Goal: Task Accomplishment & Management: Complete application form

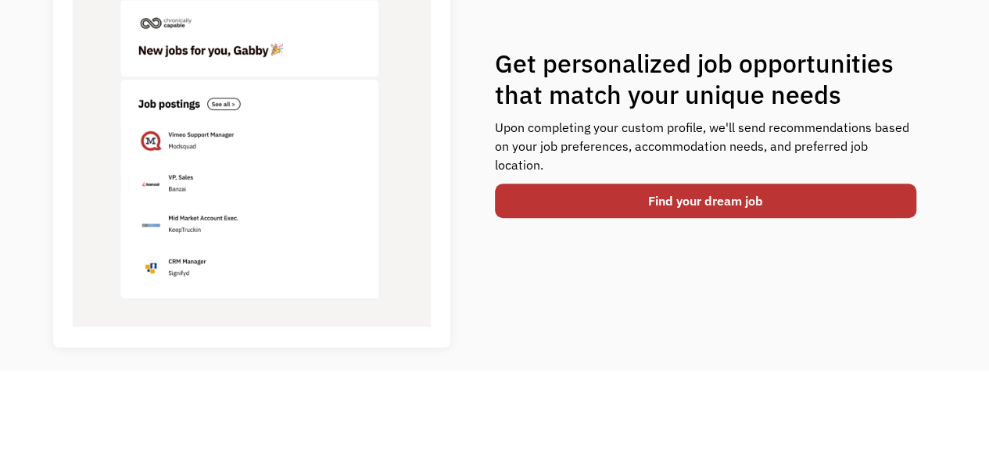
scroll to position [647, 0]
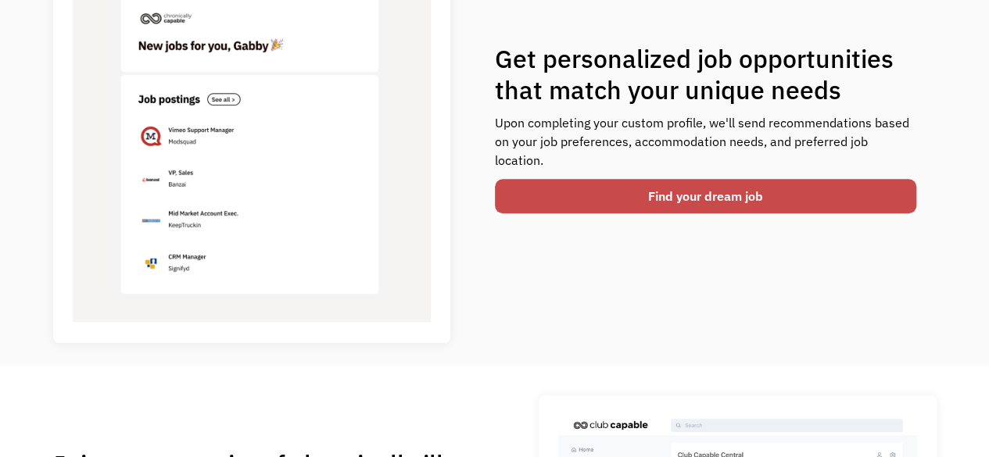
click at [691, 194] on link "Find your dream job" at bounding box center [706, 196] width 422 height 34
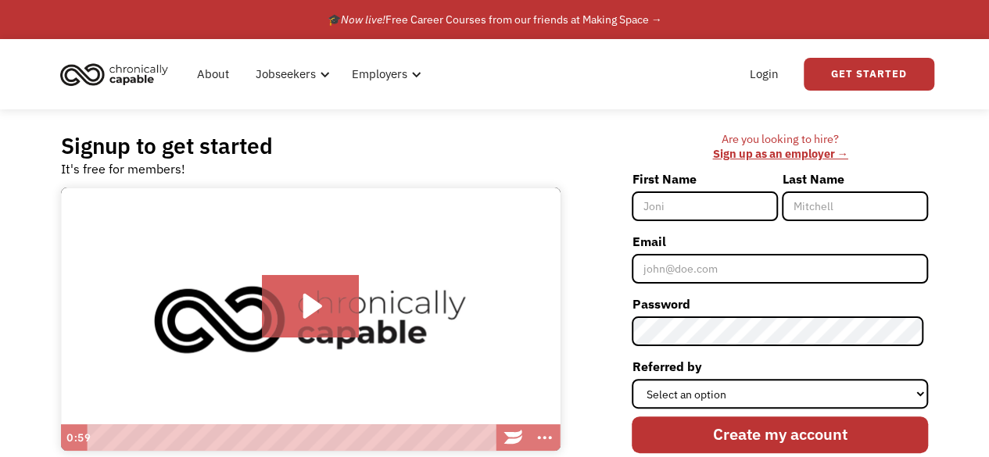
click at [672, 207] on input "First Name" at bounding box center [705, 207] width 146 height 30
type input "[PERSON_NAME]"
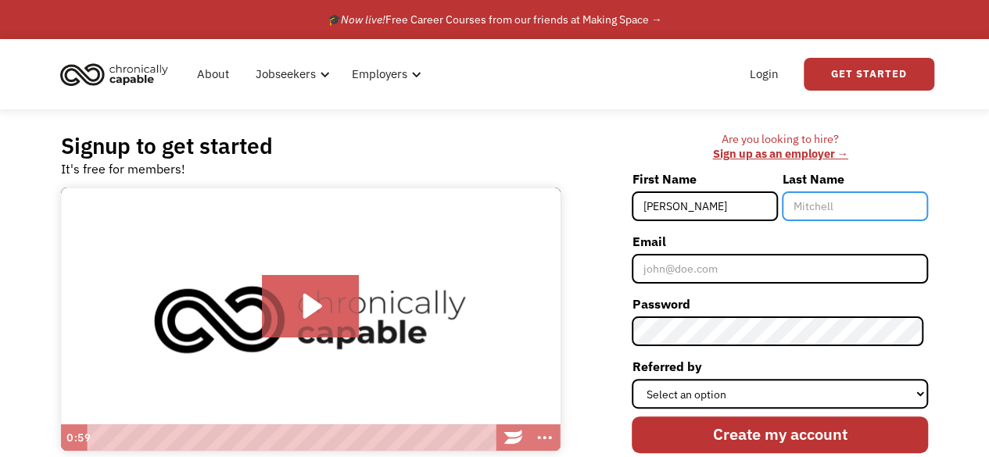
type input "[PERSON_NAME]"
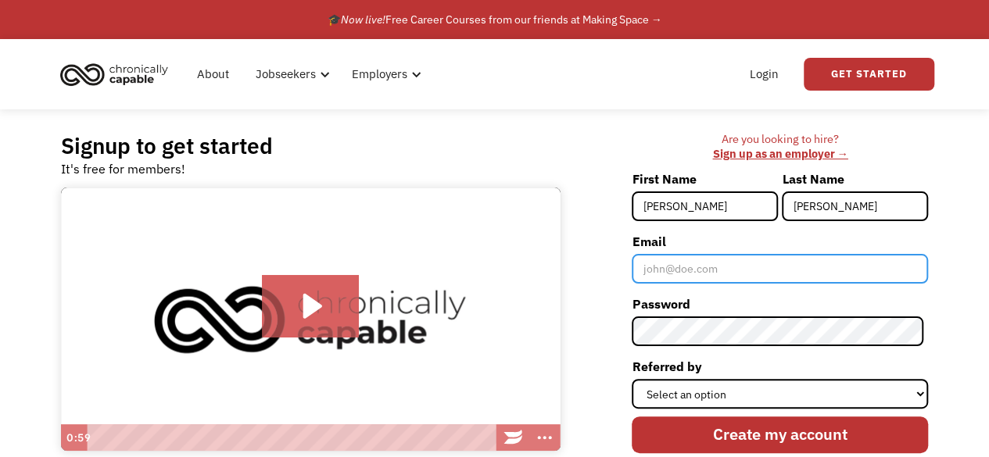
click at [714, 273] on input "Email" at bounding box center [780, 269] width 296 height 30
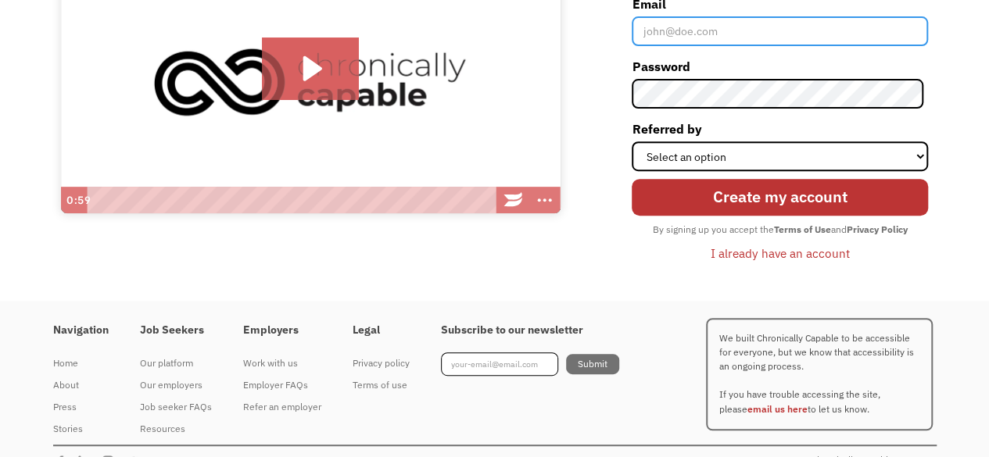
scroll to position [235, 0]
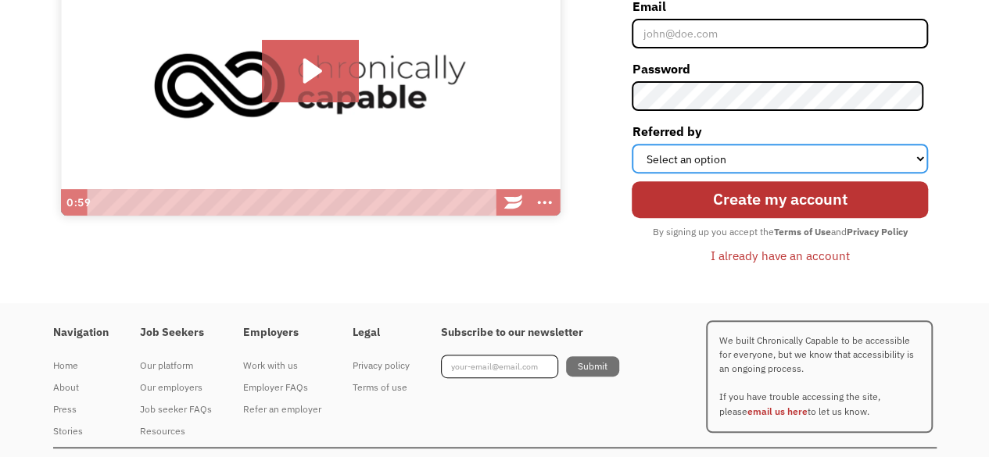
click at [858, 162] on select "Select an option Instagram Facebook Twitter Search Engine News Article Word of …" at bounding box center [780, 159] width 296 height 30
select select "Other"
click at [636, 144] on select "Select an option Instagram Facebook Twitter Search Engine News Article Word of …" at bounding box center [780, 159] width 296 height 30
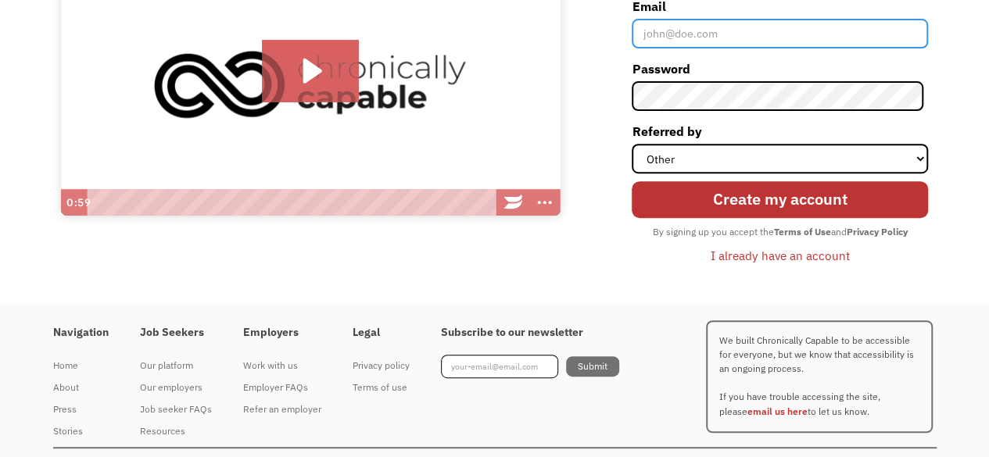
click at [763, 30] on input "Email" at bounding box center [780, 34] width 296 height 30
type input "[EMAIL_ADDRESS][DOMAIN_NAME]"
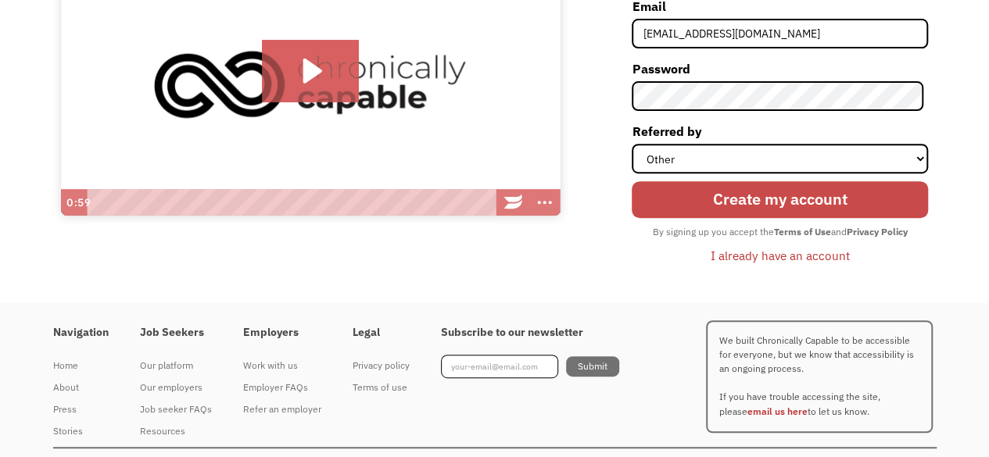
click at [697, 204] on input "Create my account" at bounding box center [780, 199] width 296 height 37
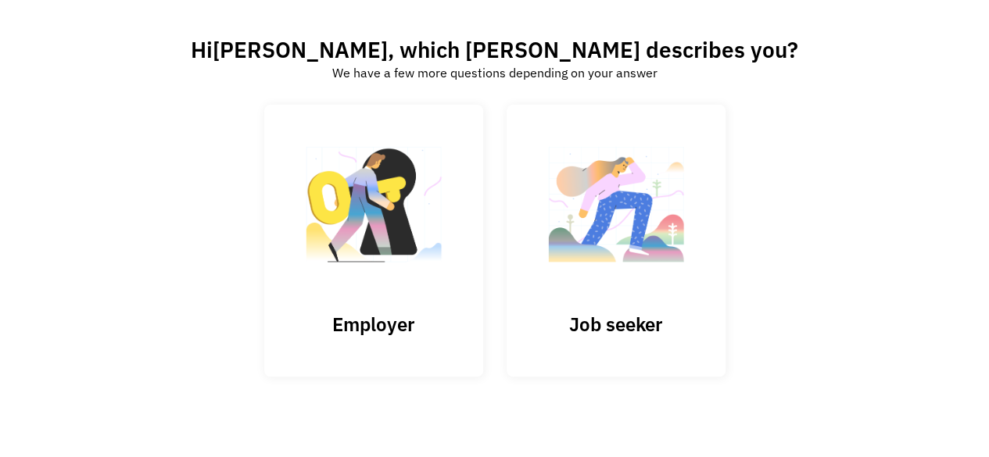
scroll to position [99, 0]
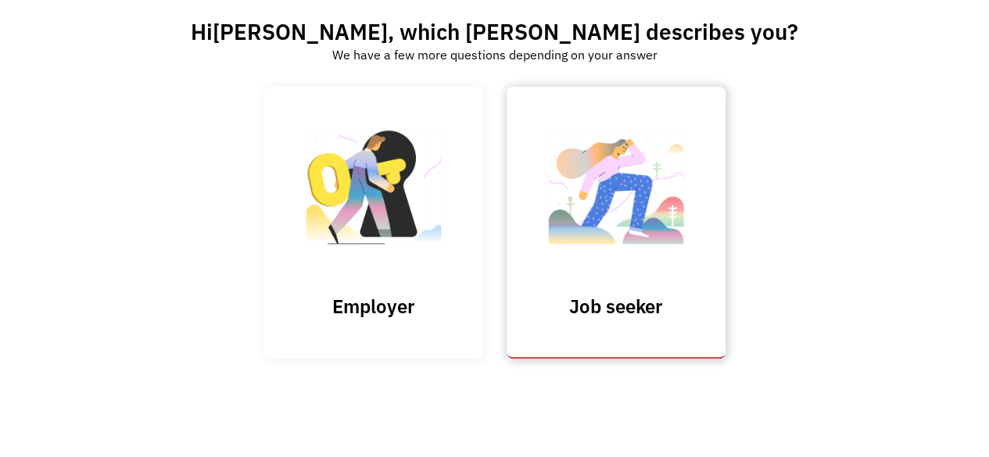
click at [663, 252] on img at bounding box center [616, 194] width 156 height 152
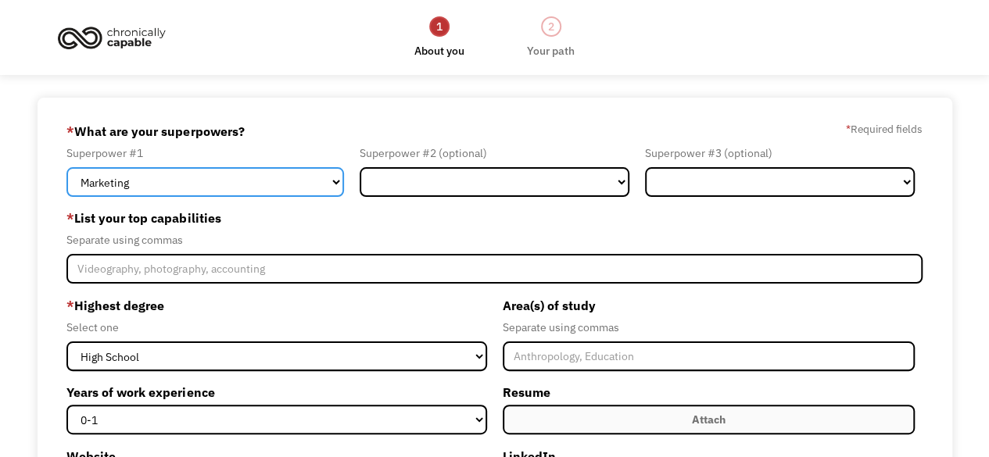
click at [338, 184] on select "Marketing Human Resources Finance Technology Operations Sales Industrial & Manu…" at bounding box center [204, 182] width 277 height 30
select select "Other"
click at [66, 167] on select "Marketing Human Resources Finance Technology Operations Sales Industrial & Manu…" at bounding box center [204, 182] width 277 height 30
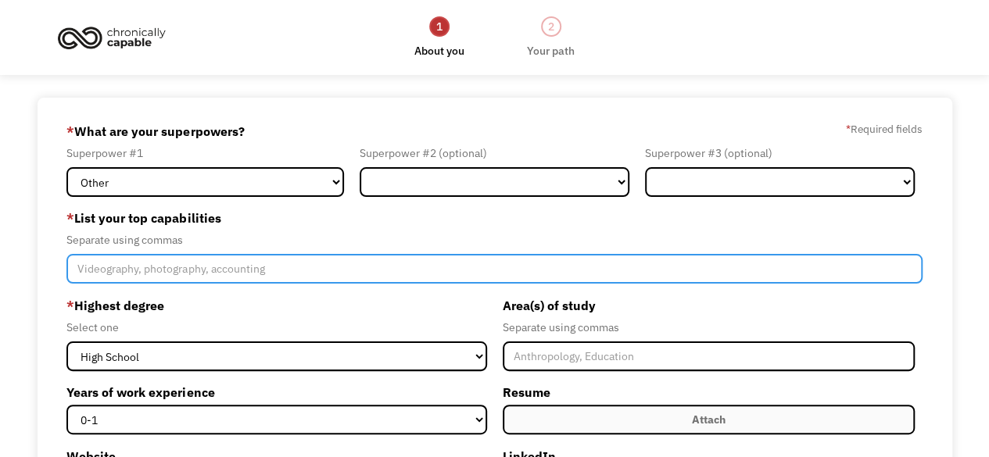
click at [325, 271] on input "Member-Create-Step1" at bounding box center [493, 269] width 855 height 30
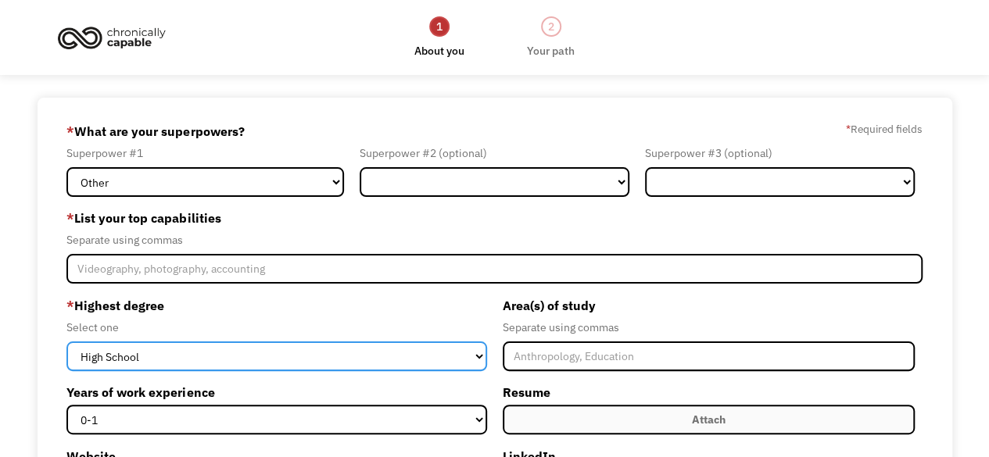
click at [458, 365] on select "High School Associates Bachelors Master's PhD" at bounding box center [276, 357] width 420 height 30
select select "bachelors"
click at [66, 342] on select "High School Associates Bachelors Master's PhD" at bounding box center [276, 357] width 420 height 30
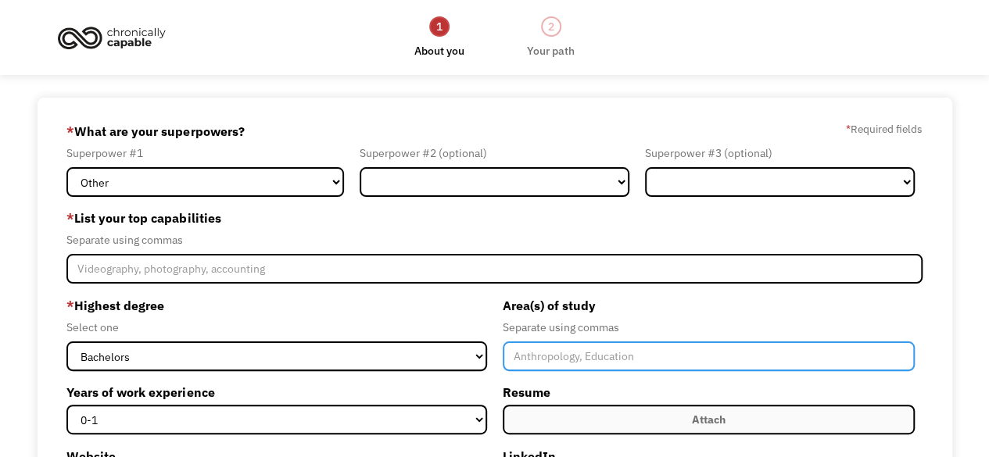
click at [653, 363] on input "Member-Create-Step1" at bounding box center [709, 357] width 412 height 30
click at [528, 356] on input "Psychology" at bounding box center [709, 357] width 412 height 30
type input "Psychology"
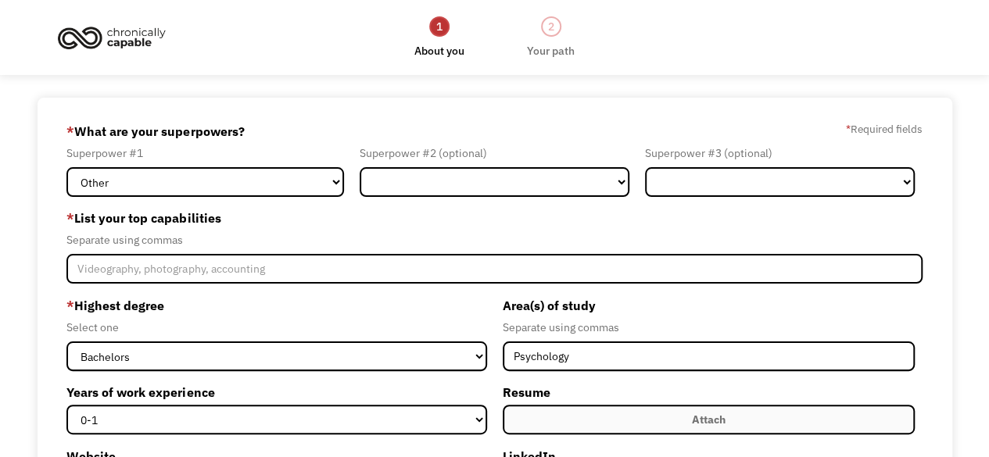
drag, startPoint x: 528, startPoint y: 356, endPoint x: 476, endPoint y: 329, distance: 58.0
click at [476, 329] on div "Select one" at bounding box center [276, 327] width 420 height 19
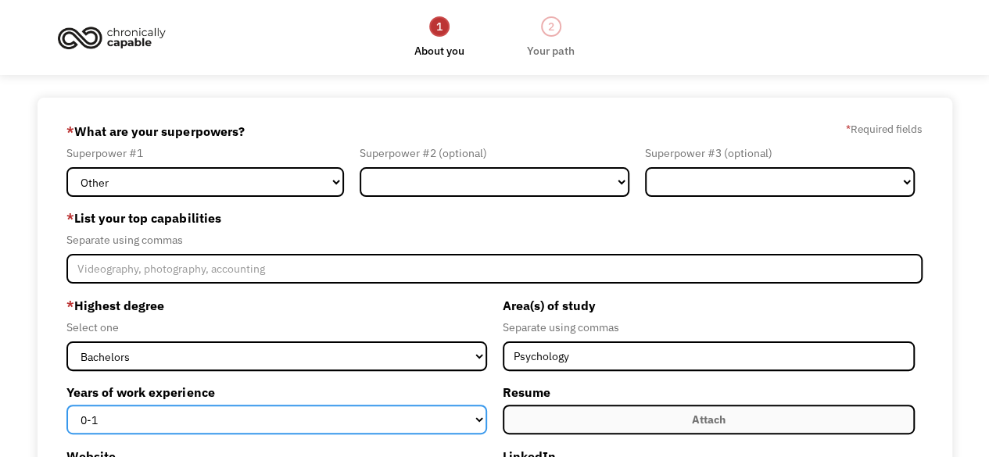
click at [438, 422] on select "0-1 2-4 5-10 11-15 15+" at bounding box center [276, 420] width 420 height 30
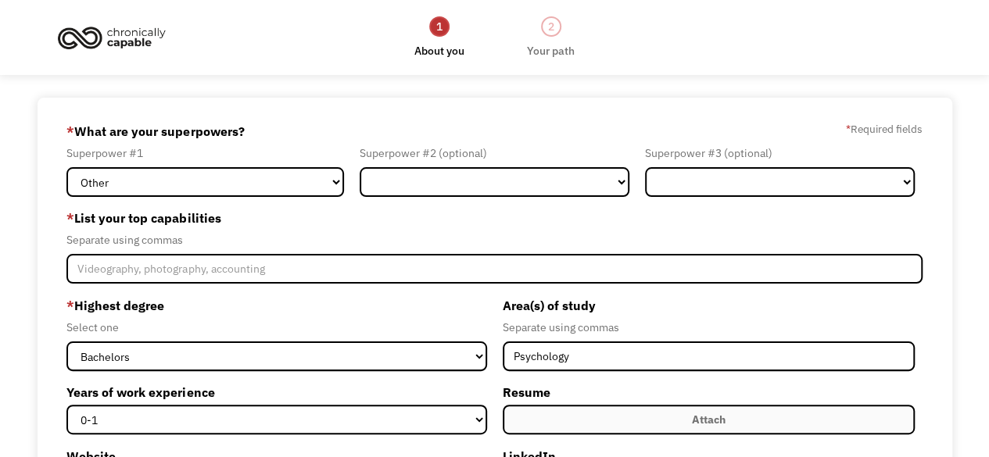
click at [49, 375] on div "689a00d967446af2c738e0e3 branchris1001@gmail.com Brandon Cuevas Other * What ar…" at bounding box center [495, 414] width 915 height 632
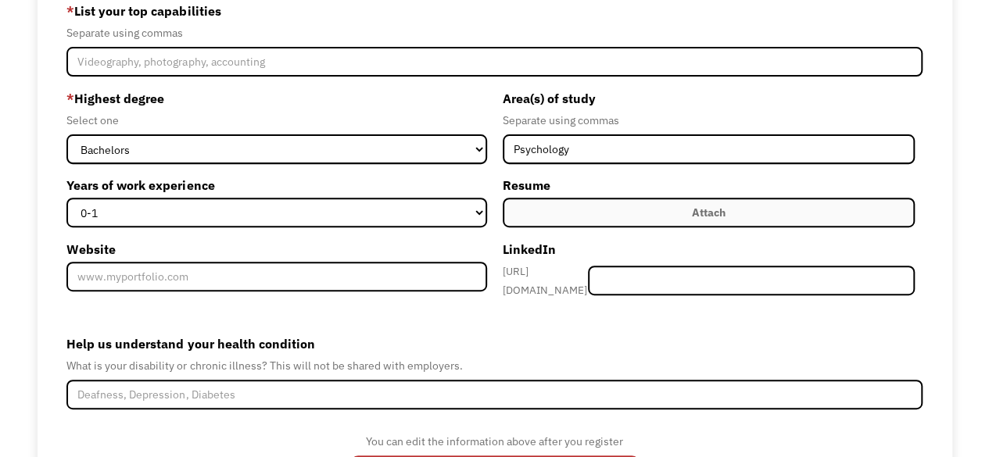
scroll to position [209, 0]
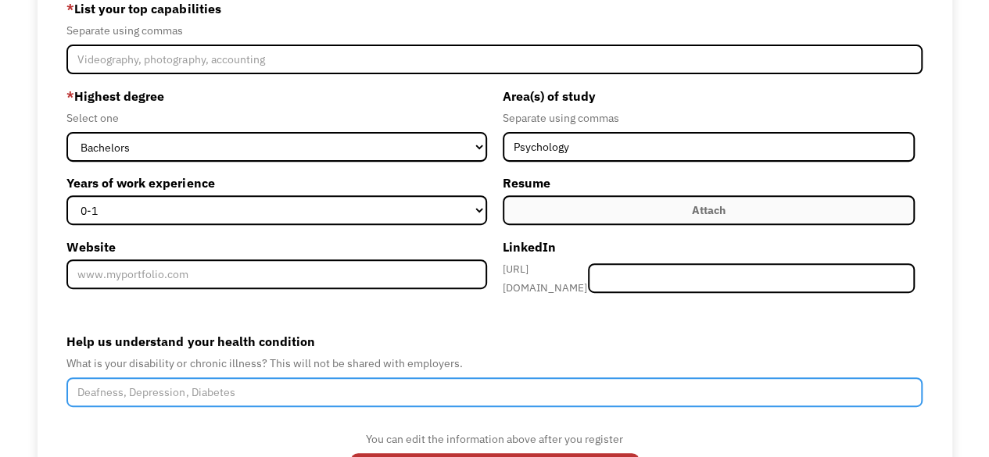
click at [285, 388] on input "Help us understand your health condition" at bounding box center [493, 393] width 855 height 30
type input "C"
type input "Depression, Autism, OCD"
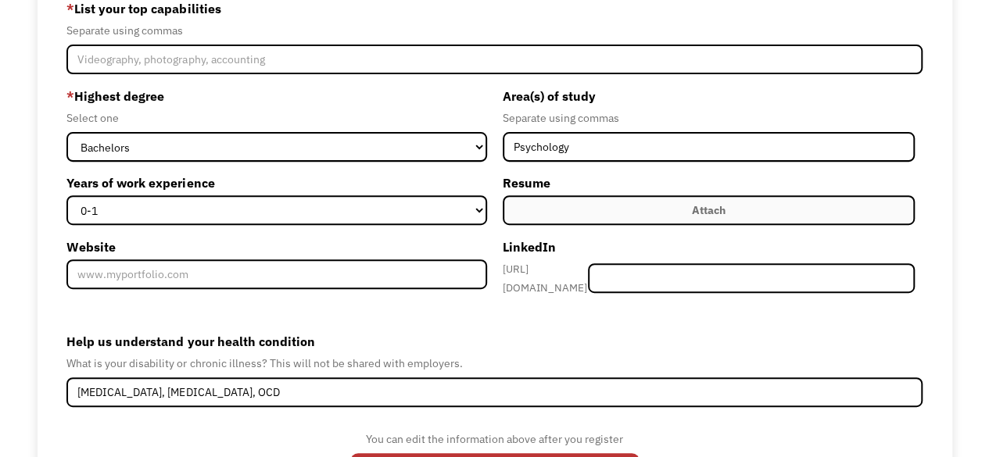
click at [491, 343] on label "Help us understand your health condition" at bounding box center [493, 341] width 855 height 25
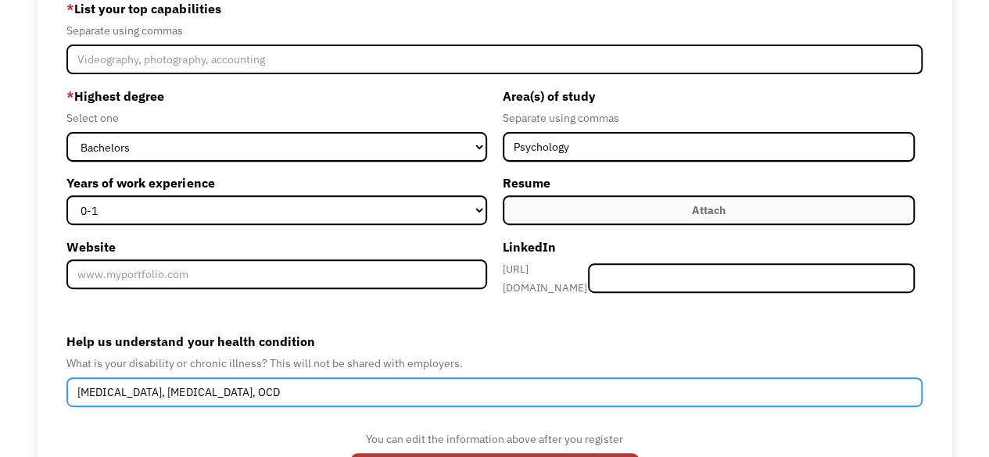
click at [491, 378] on input "Depression, Autism, OCD" at bounding box center [493, 393] width 855 height 30
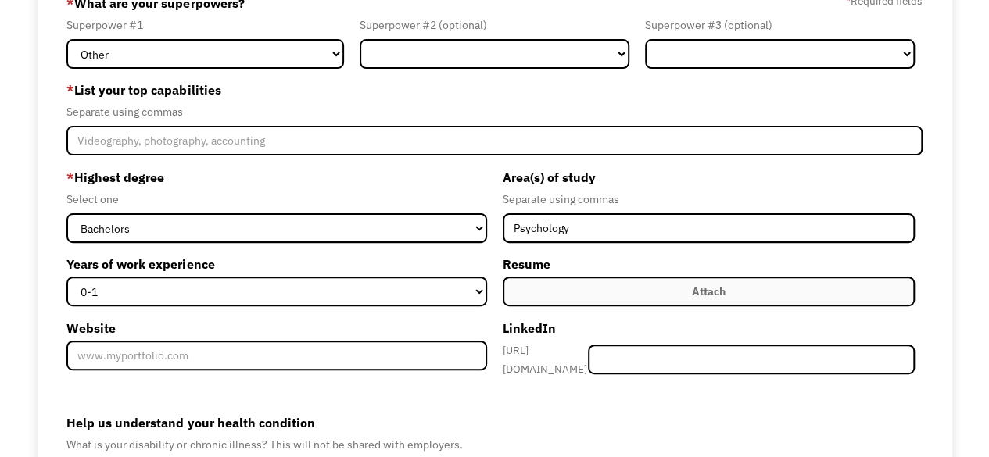
scroll to position [122, 0]
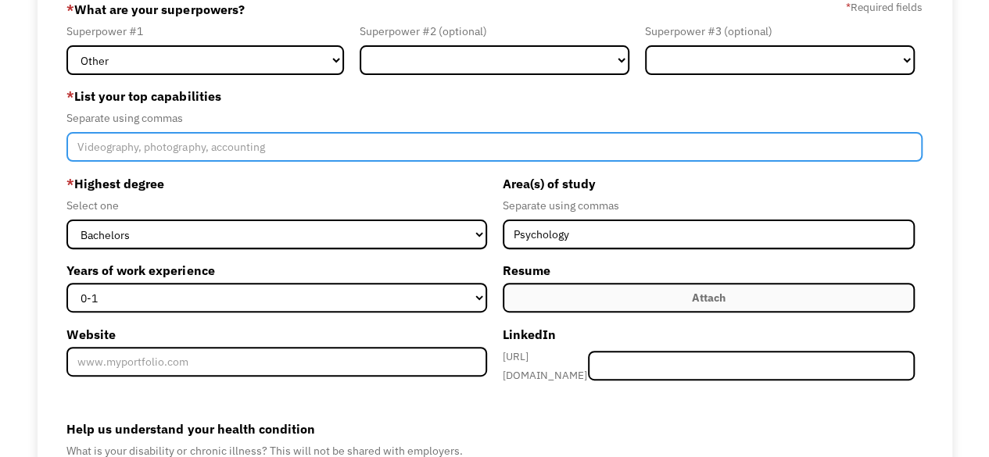
click at [387, 150] on input "Member-Create-Step1" at bounding box center [493, 147] width 855 height 30
click at [222, 148] on input "Cleanliness, organization, creavity" at bounding box center [493, 147] width 855 height 30
drag, startPoint x: 222, startPoint y: 148, endPoint x: 213, endPoint y: 152, distance: 10.2
click at [213, 152] on input "Cleanliness, organization, creavity" at bounding box center [493, 147] width 855 height 30
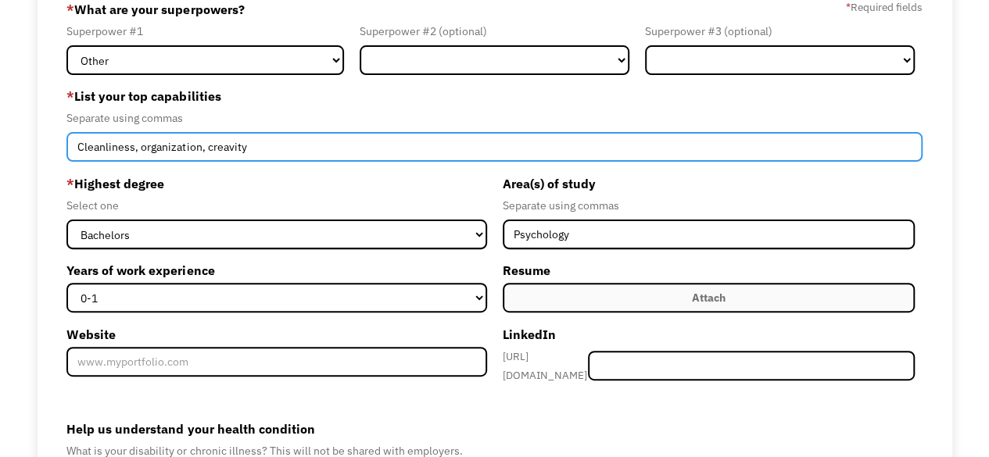
click at [234, 150] on input "Cleanliness, organization, creavity" at bounding box center [493, 147] width 855 height 30
click at [228, 147] on input "Cleanliness, organization, creavity" at bounding box center [493, 147] width 855 height 30
type input "Cleanliness, organization, creativity"
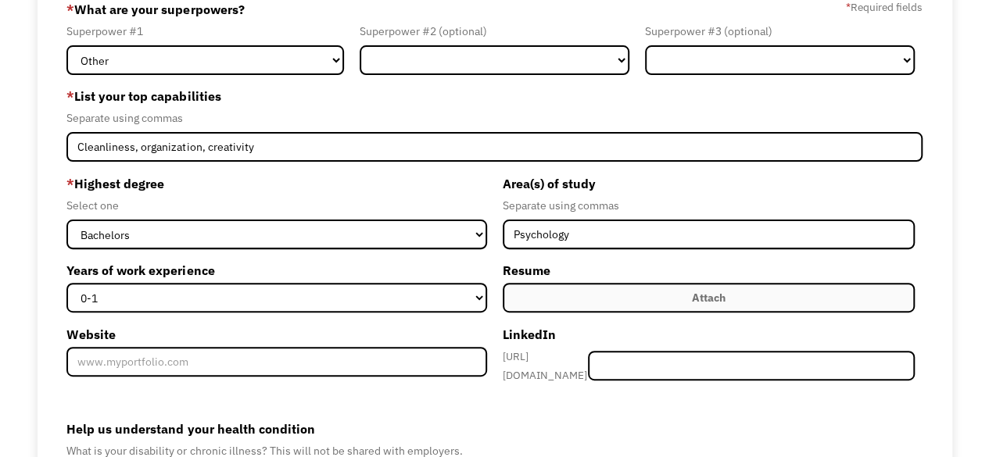
click at [263, 163] on form "689a00d967446af2c738e0e3 branchris1001@gmail.com Brandon Cuevas Other * What ar…" at bounding box center [493, 292] width 855 height 590
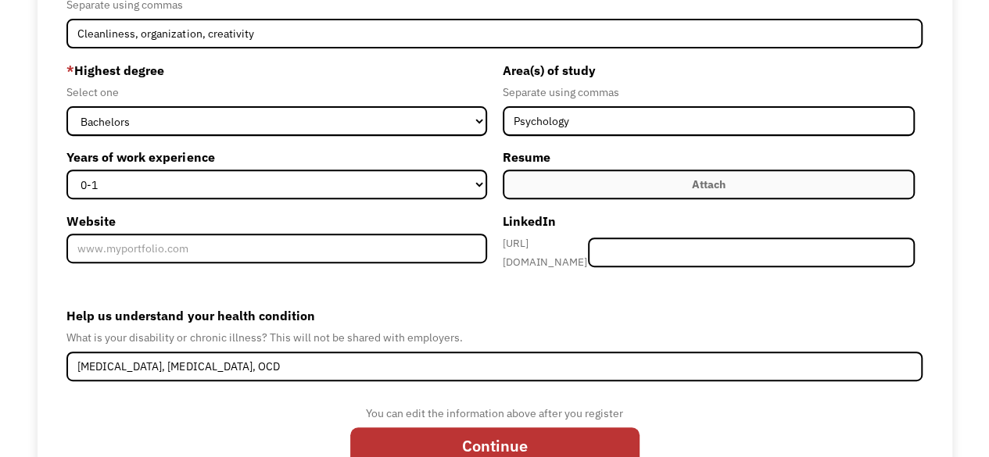
scroll to position [287, 0]
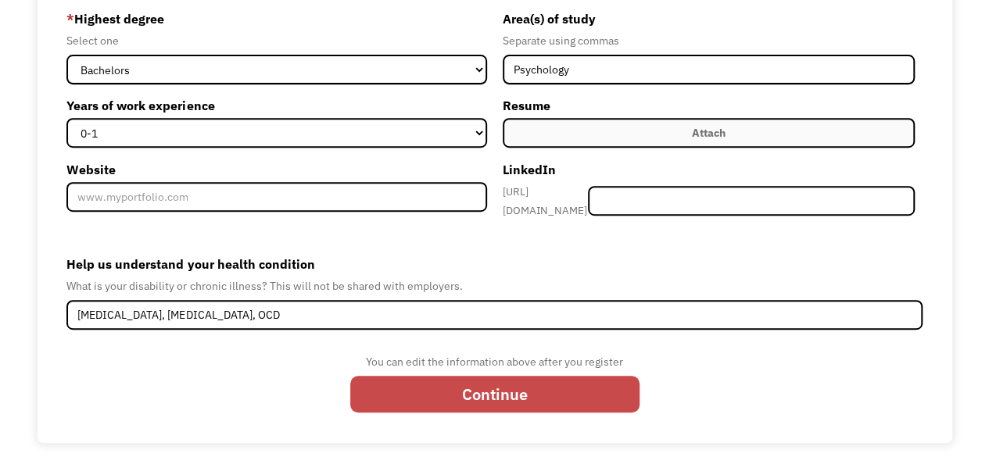
click at [511, 401] on input "Continue" at bounding box center [494, 394] width 289 height 37
type input "Please wait..."
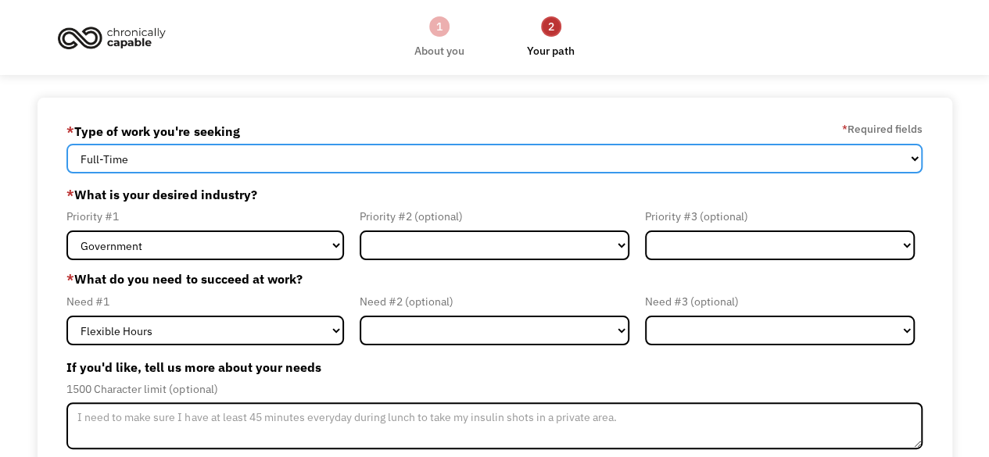
click at [546, 169] on select "Full-Time Part-Time Both Full-Time and Part-Time" at bounding box center [493, 159] width 855 height 30
select select "Both Full-Time and Part-Time"
click at [66, 144] on select "Full-Time Part-Time Both Full-Time and Part-Time" at bounding box center [493, 159] width 855 height 30
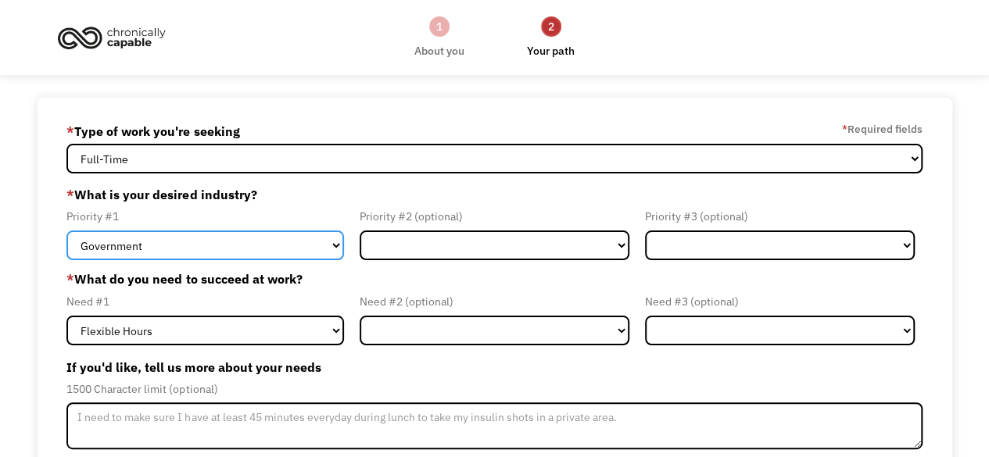
click at [308, 260] on select "Government Finance & Insurance Health & Social Care Tech & Engineering Creative…" at bounding box center [204, 246] width 277 height 30
select select "Other"
click at [66, 231] on select "Government Finance & Insurance Health & Social Care Tech & Engineering Creative…" at bounding box center [204, 246] width 277 height 30
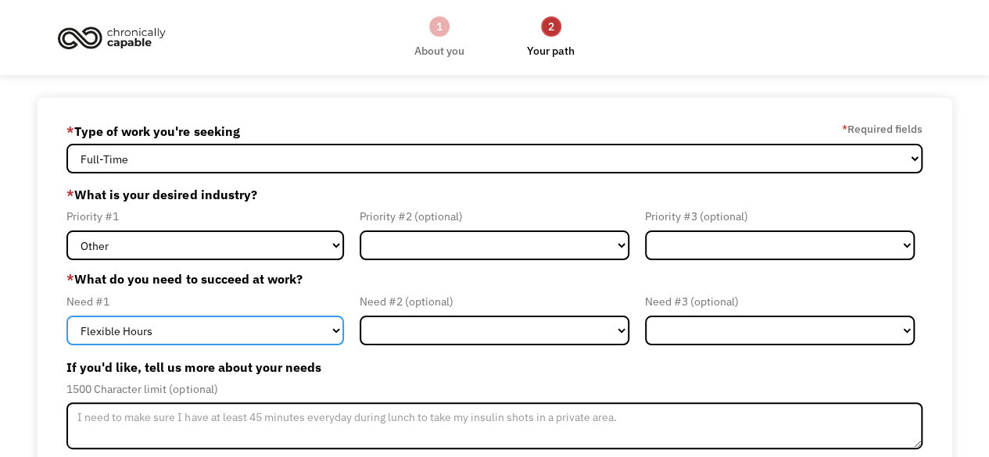
click at [314, 338] on select "Flexible Hours Remote Work Service Animal On-site Accommodations Visual Support…" at bounding box center [204, 331] width 277 height 30
click at [66, 316] on select "Flexible Hours Remote Work Service Animal On-site Accommodations Visual Support…" at bounding box center [204, 331] width 277 height 30
click at [228, 331] on select "Flexible Hours Remote Work Service Animal On-site Accommodations Visual Support…" at bounding box center [204, 331] width 277 height 30
select select "On-site Accommodations"
click at [66, 316] on select "Flexible Hours Remote Work Service Animal On-site Accommodations Visual Support…" at bounding box center [204, 331] width 277 height 30
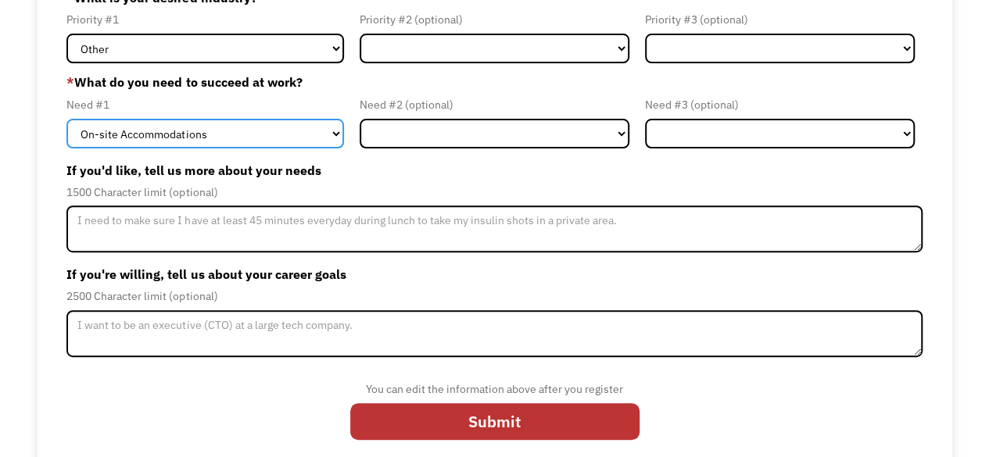
scroll to position [198, 0]
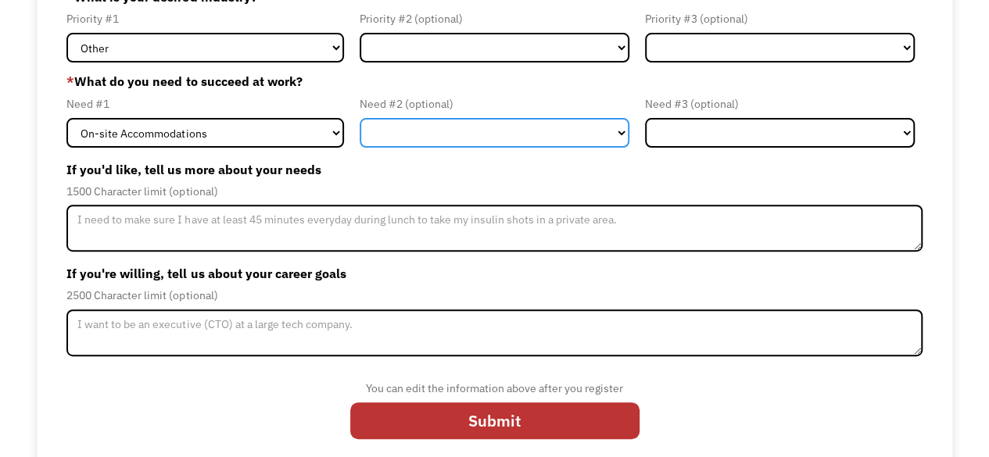
click at [597, 142] on select "Flexible Hours Remote Work Service Animal On-site Accommodations Visual Support…" at bounding box center [495, 133] width 270 height 30
select select "Flexible Hours"
click at [360, 118] on select "Flexible Hours Remote Work Service Animal On-site Accommodations Visual Support…" at bounding box center [495, 133] width 270 height 30
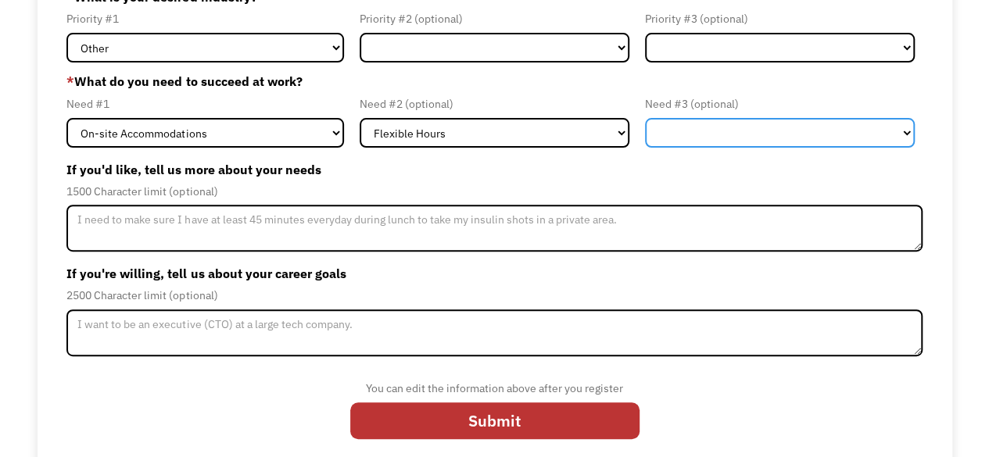
click at [725, 139] on select "Flexible Hours Remote Work Service Animal On-site Accommodations Visual Support…" at bounding box center [780, 133] width 270 height 30
select select "Other"
click at [645, 118] on select "Flexible Hours Remote Work Service Animal On-site Accommodations Visual Support…" at bounding box center [780, 133] width 270 height 30
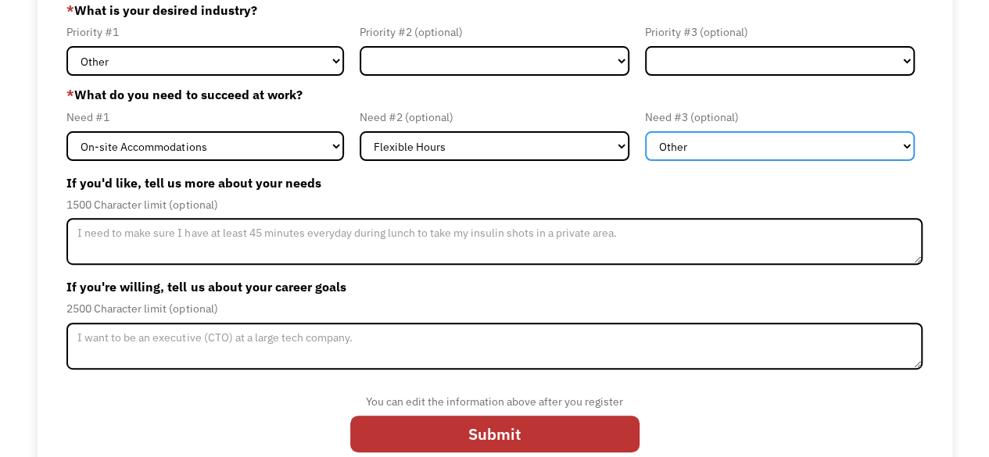
scroll to position [209, 0]
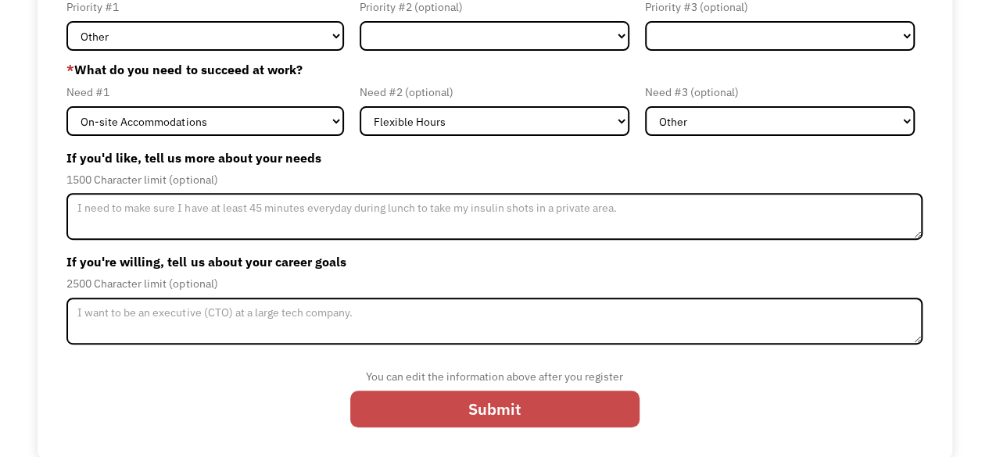
click at [553, 419] on input "Submit" at bounding box center [494, 409] width 289 height 37
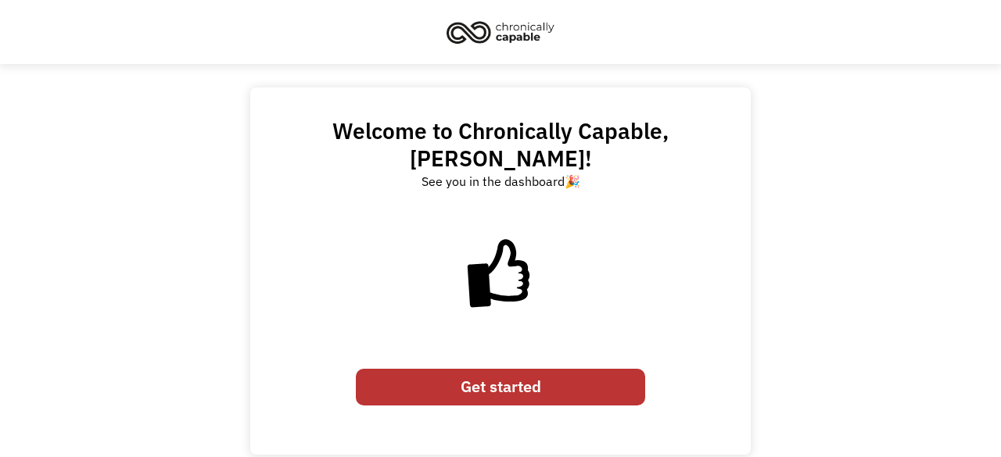
click at [610, 377] on link "Get started" at bounding box center [500, 387] width 289 height 37
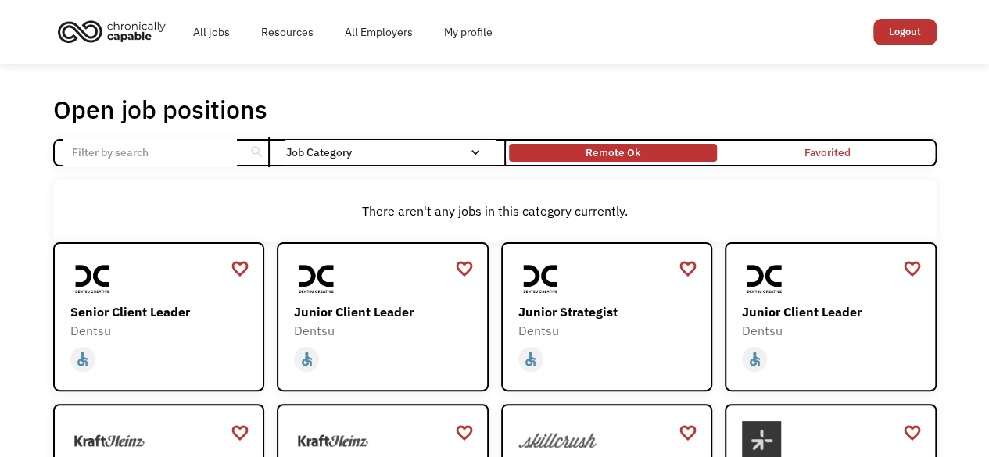
click at [629, 159] on div "Remote Ok" at bounding box center [612, 152] width 55 height 19
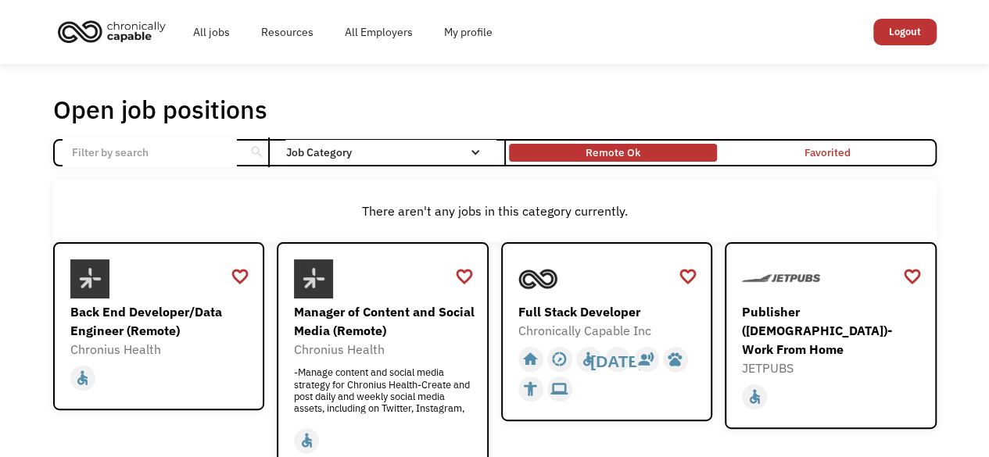
click at [582, 155] on div "Remote Ok" at bounding box center [613, 153] width 208 height 10
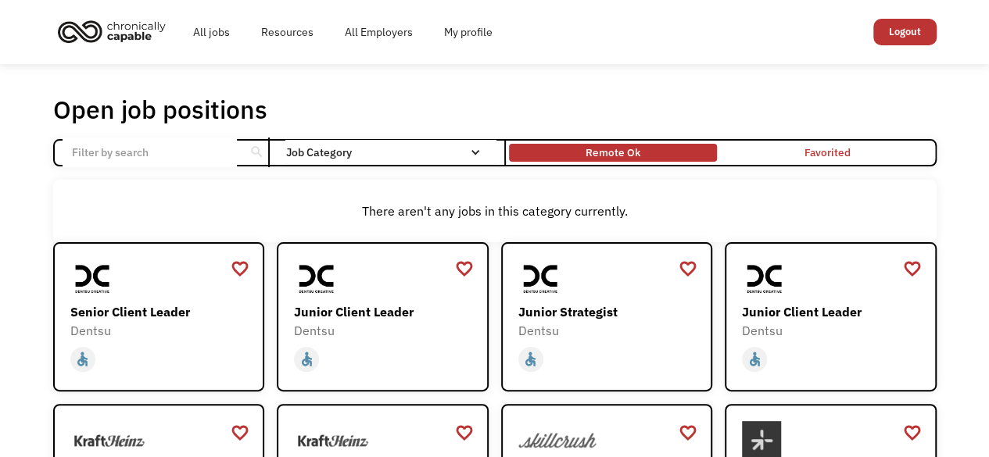
click at [591, 154] on div "Remote Ok" at bounding box center [612, 152] width 55 height 19
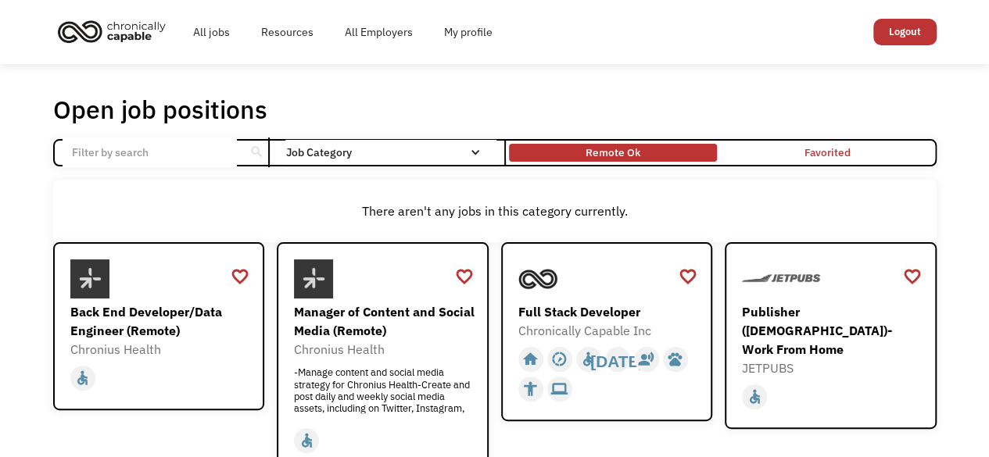
click at [593, 159] on div "Remote Ok" at bounding box center [612, 152] width 55 height 19
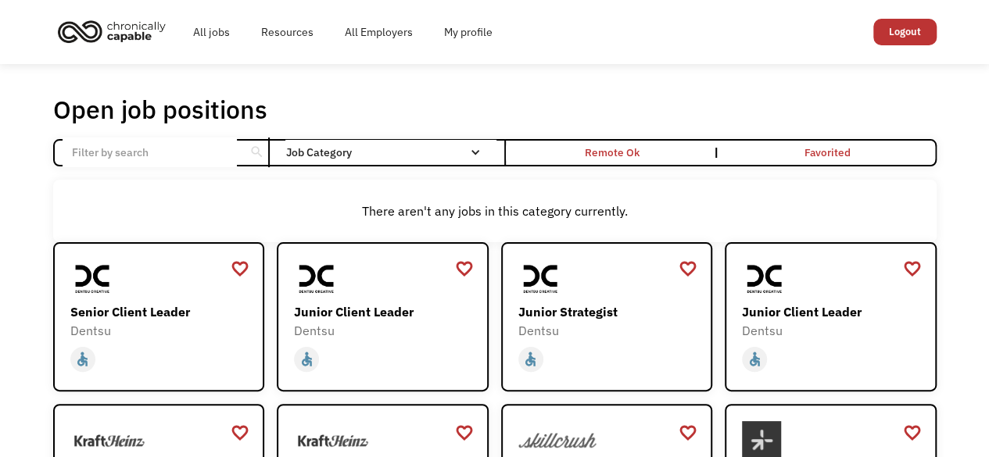
click at [0, 0] on nav "All None Administrative Communications & Public Relations Customer Service Desi…" at bounding box center [0, 0] width 0 height 0
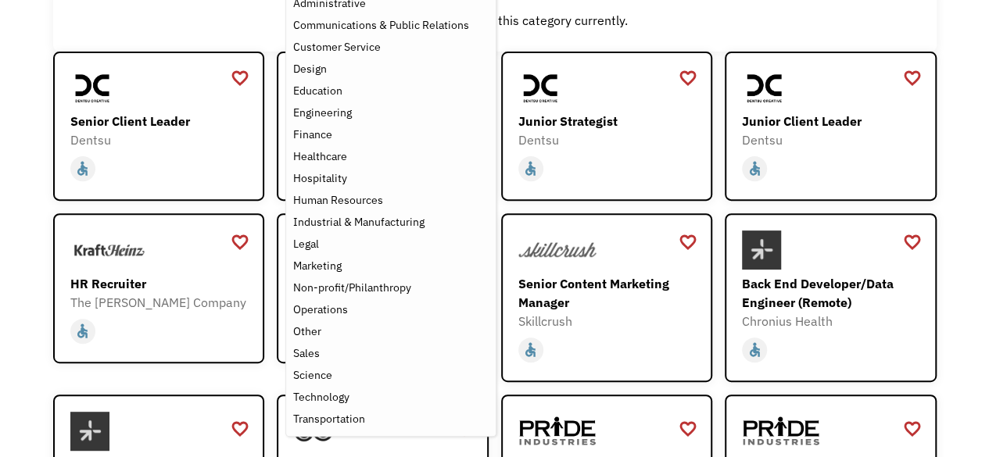
scroll to position [191, 0]
click at [382, 206] on div "Human Resources" at bounding box center [390, 200] width 196 height 19
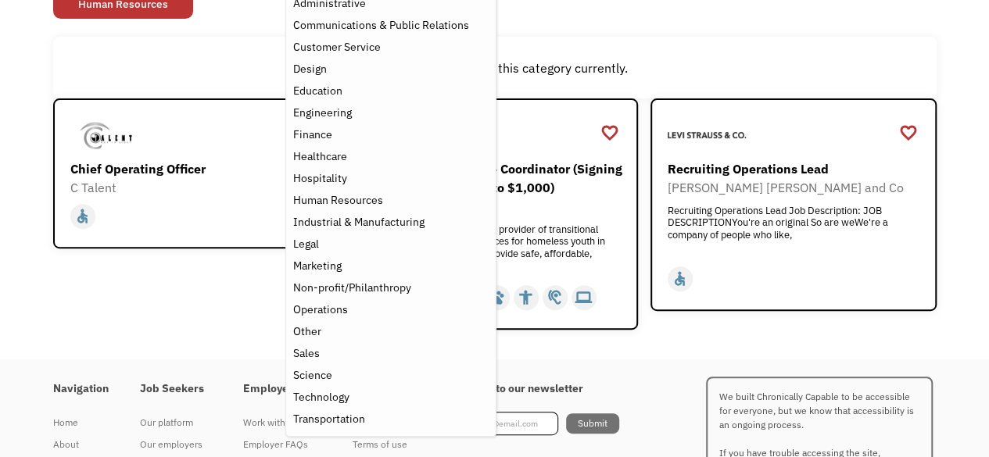
click at [206, 289] on div "favorite_border favorite Saving Chief Operating Officer C Talent mailto:info@ct…" at bounding box center [196, 213] width 286 height 231
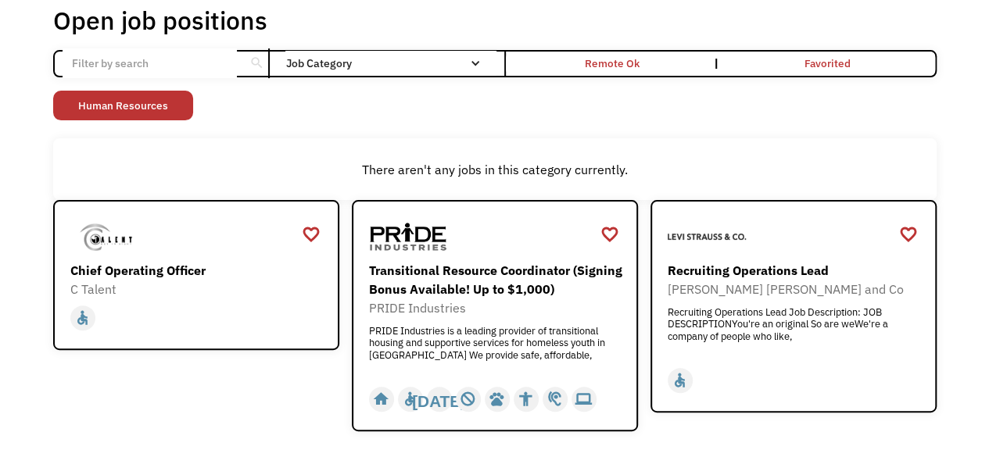
scroll to position [84, 0]
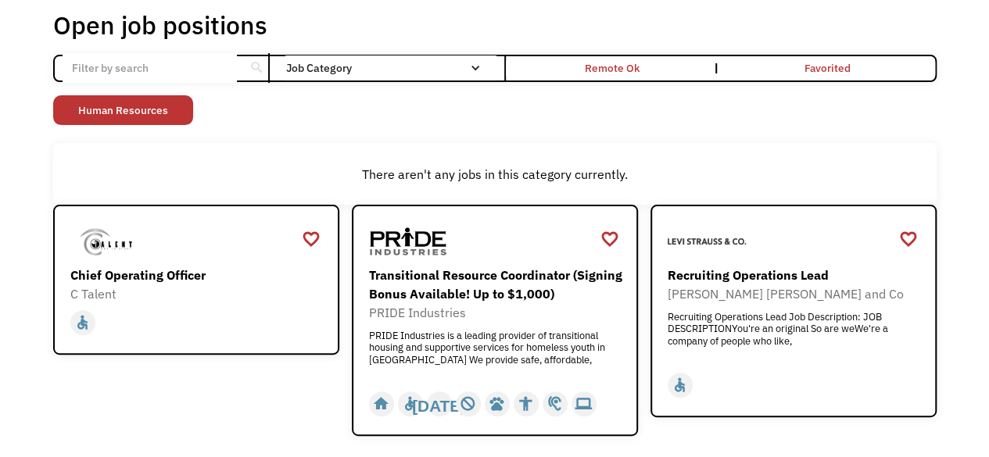
click at [200, 73] on input "Email Form" at bounding box center [150, 68] width 174 height 30
click at [470, 72] on div "Email Form" at bounding box center [475, 68] width 11 height 11
click at [469, 74] on div "Job Category" at bounding box center [390, 67] width 210 height 25
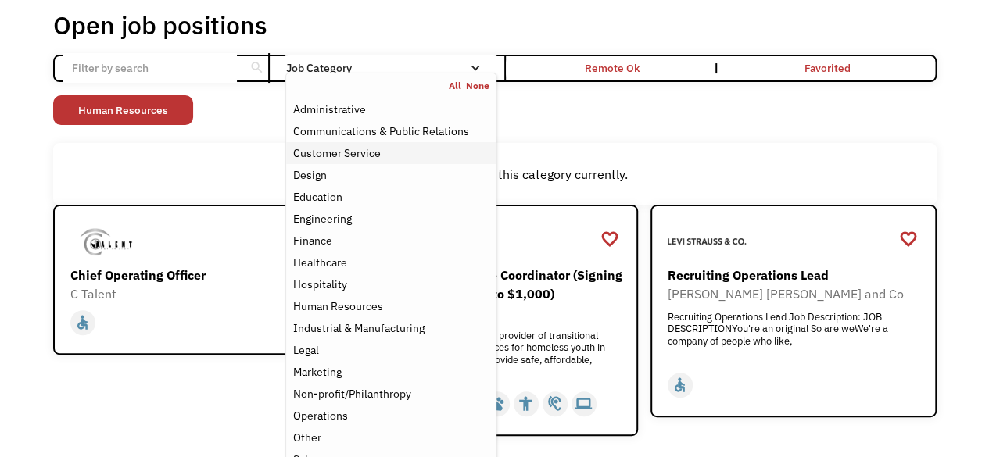
click at [403, 159] on div "Customer Service" at bounding box center [390, 153] width 196 height 19
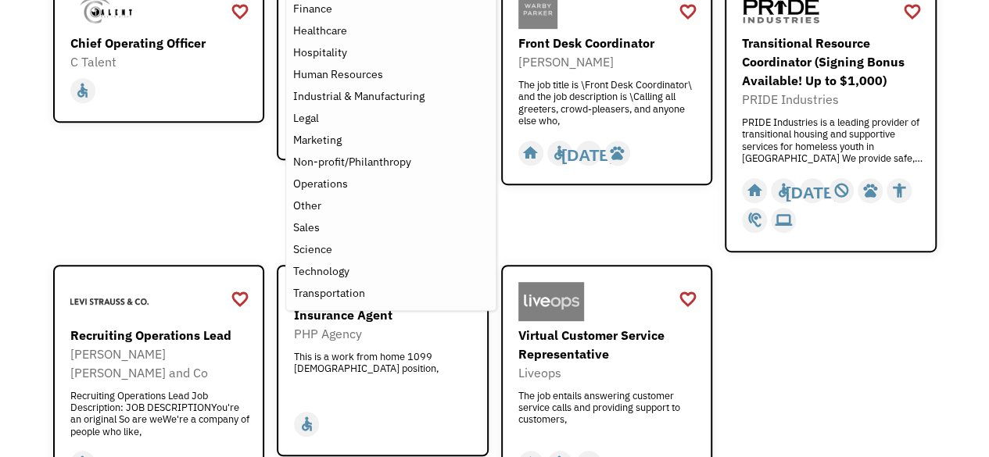
scroll to position [317, 0]
click at [326, 213] on div "Other" at bounding box center [390, 204] width 196 height 19
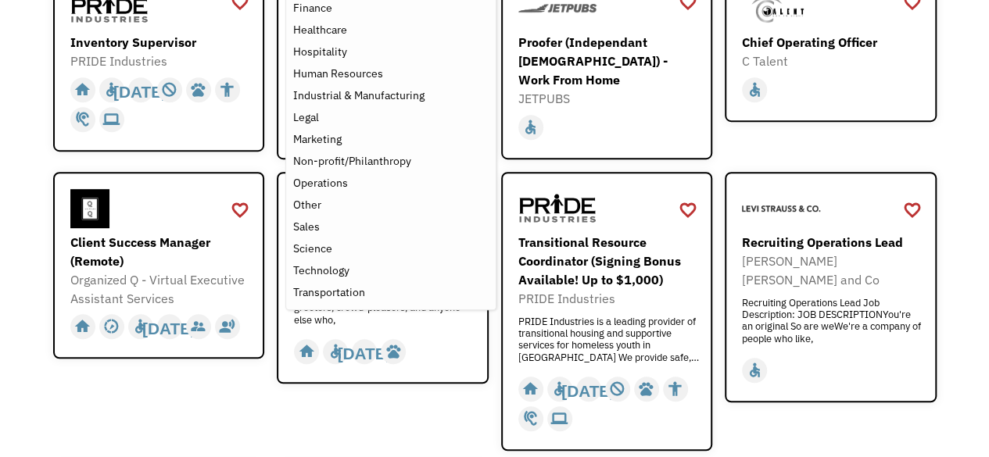
click at [203, 381] on div "favorite_border favorite Saving Client Success Manager (Remote) Organized Q - V…" at bounding box center [159, 312] width 212 height 280
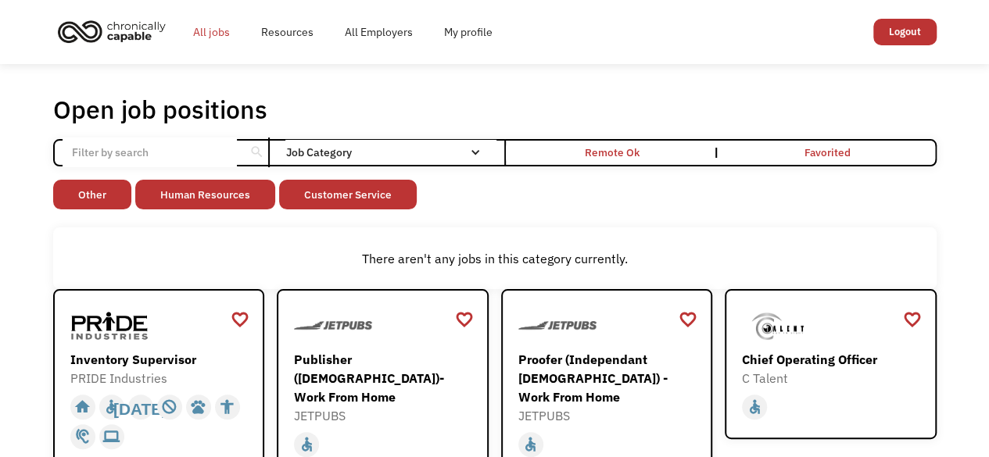
click at [214, 45] on link "All jobs" at bounding box center [211, 32] width 68 height 50
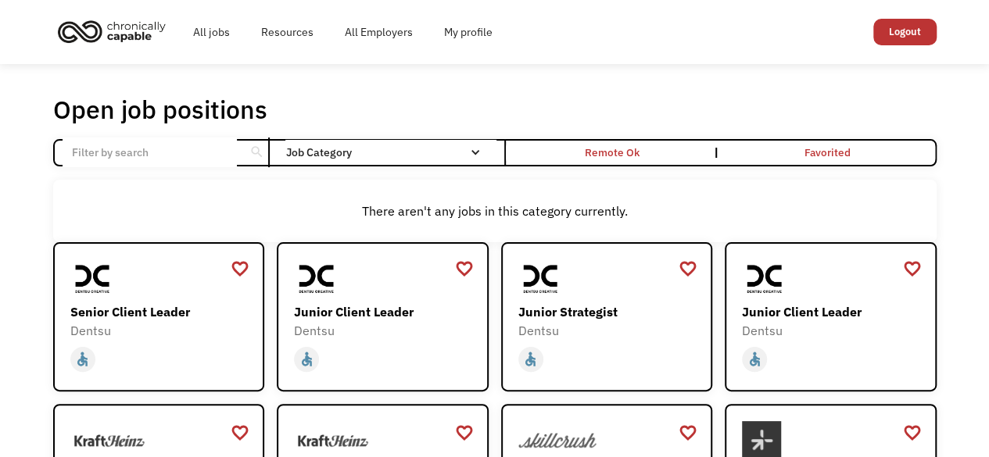
click at [200, 164] on input "Email Form" at bounding box center [150, 153] width 174 height 30
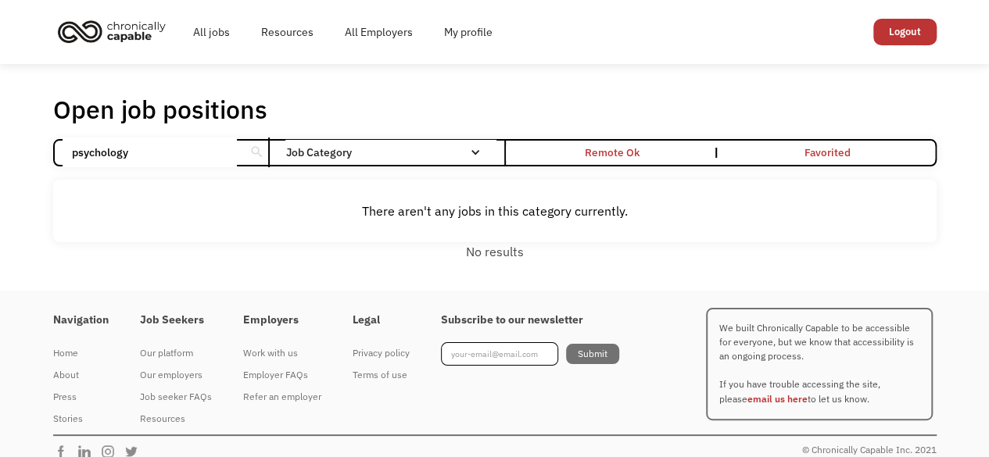
click input "Email Form" at bounding box center [0, 0] width 0 height 0
type input "p"
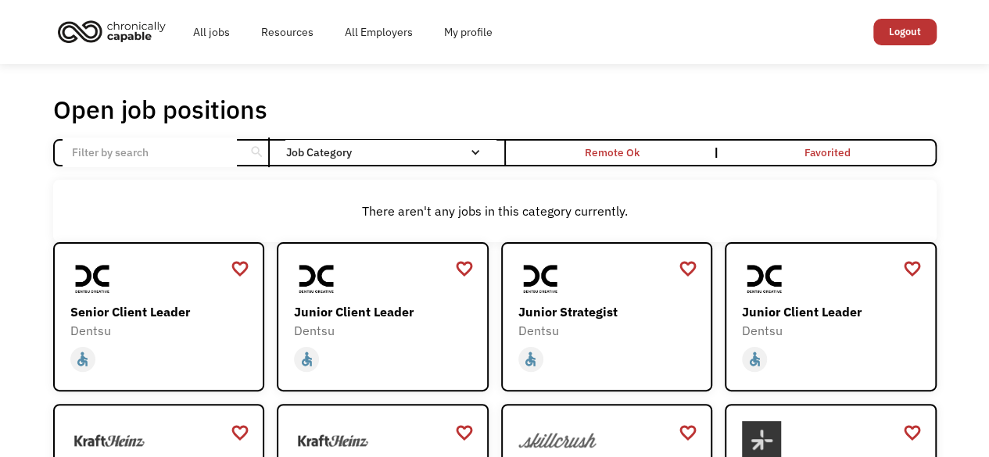
click at [262, 202] on div "There aren't any jobs in this category currently." at bounding box center [495, 211] width 868 height 19
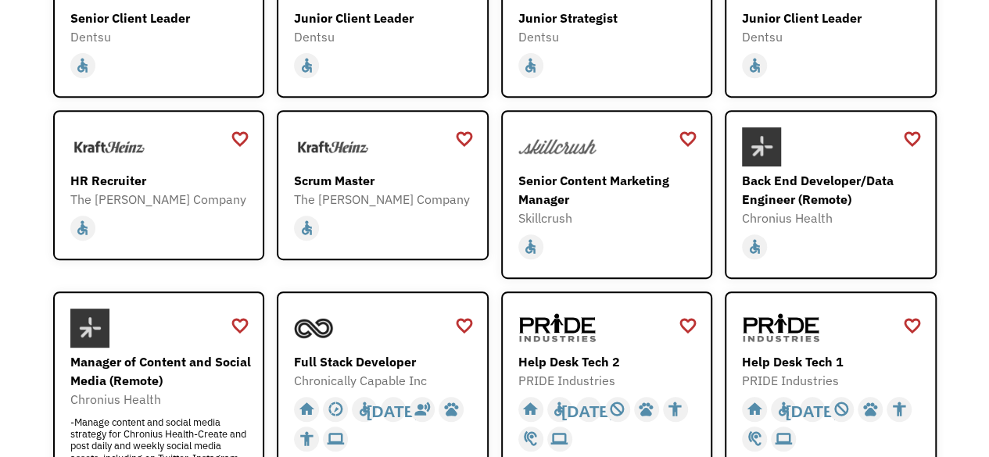
scroll to position [297, 0]
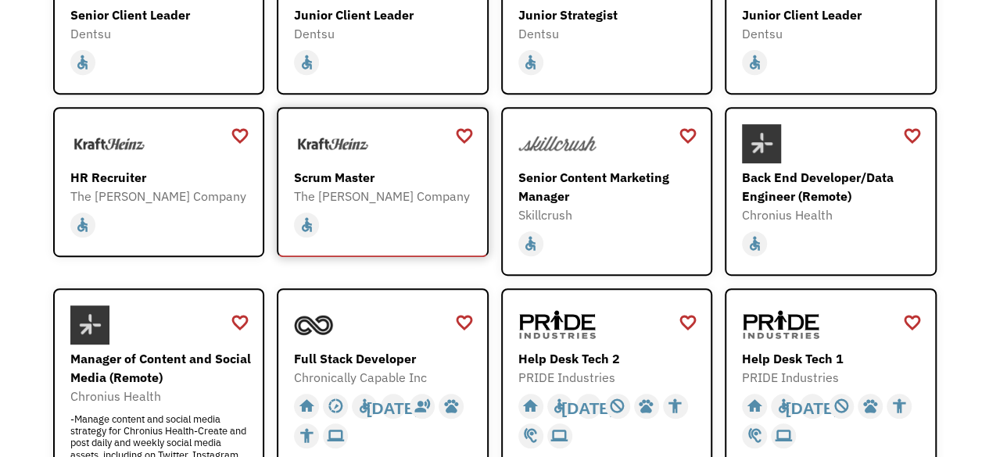
click at [345, 173] on div "Scrum Master" at bounding box center [384, 177] width 181 height 19
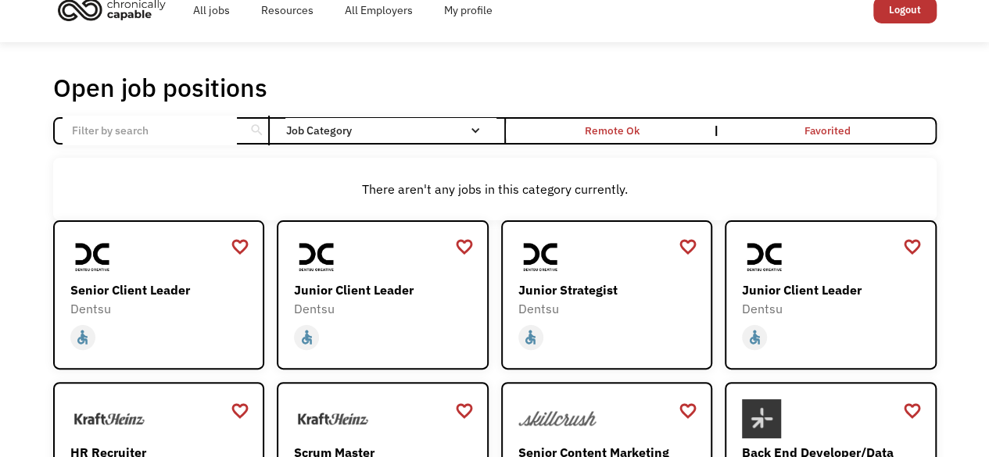
scroll to position [0, 0]
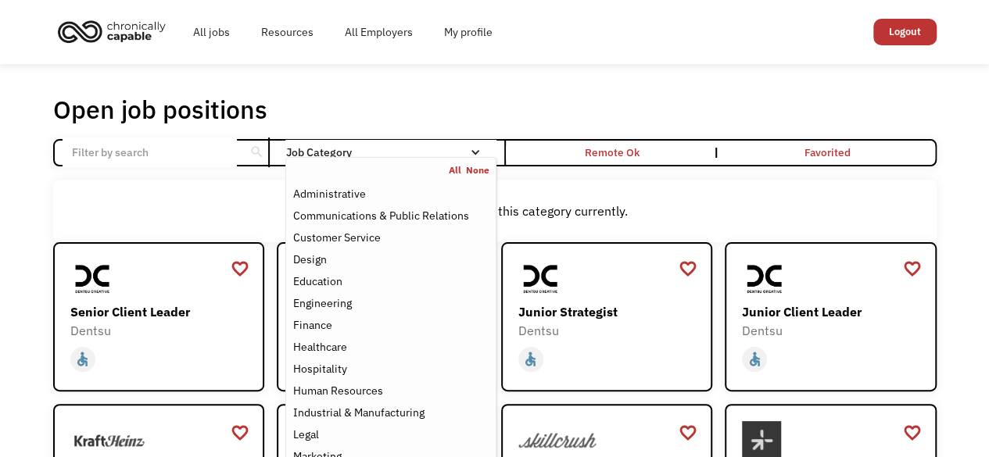
click at [456, 170] on link "All" at bounding box center [457, 170] width 17 height 13
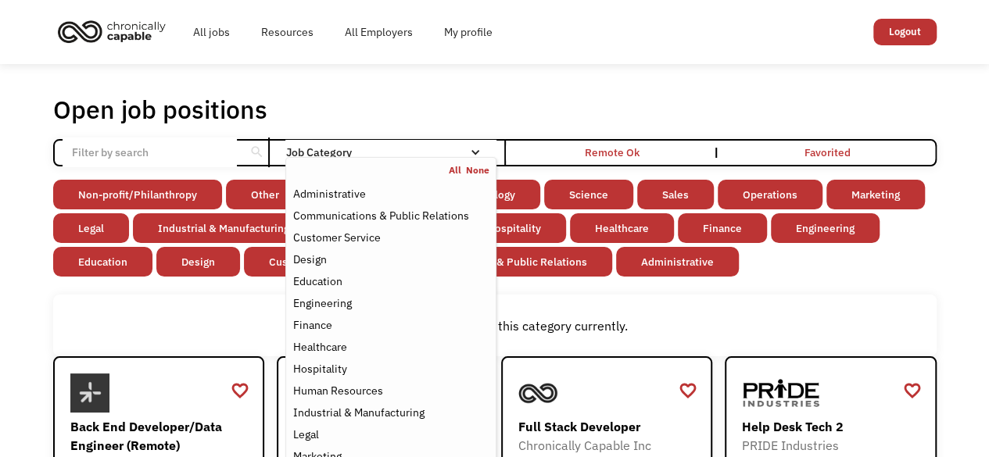
click at [477, 173] on link "None" at bounding box center [477, 170] width 23 height 13
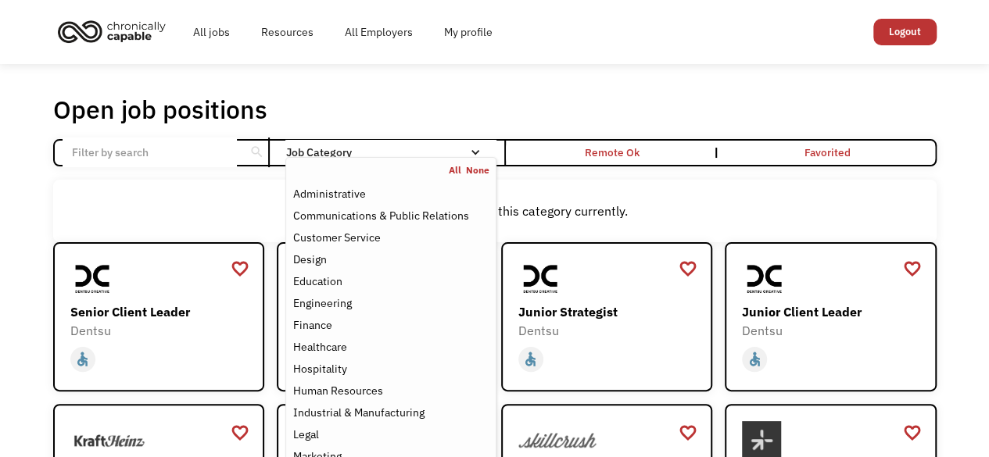
click at [137, 156] on input "Email Form" at bounding box center [150, 153] width 174 height 30
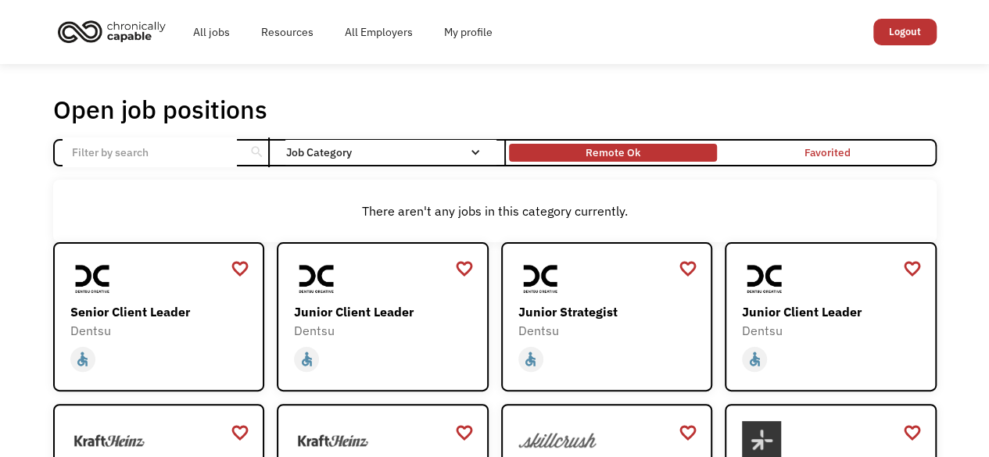
click at [682, 153] on div "Remote Ok" at bounding box center [613, 153] width 208 height 10
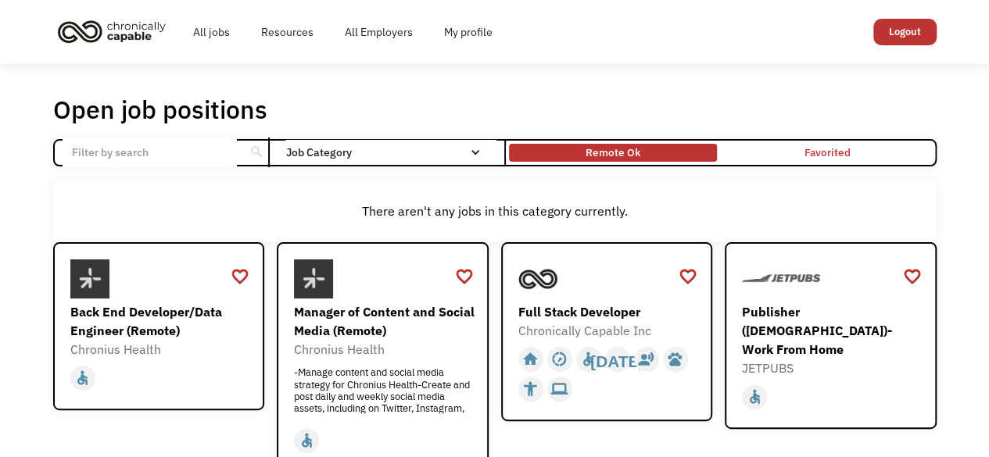
click at [615, 155] on div "Remote Ok" at bounding box center [612, 152] width 55 height 19
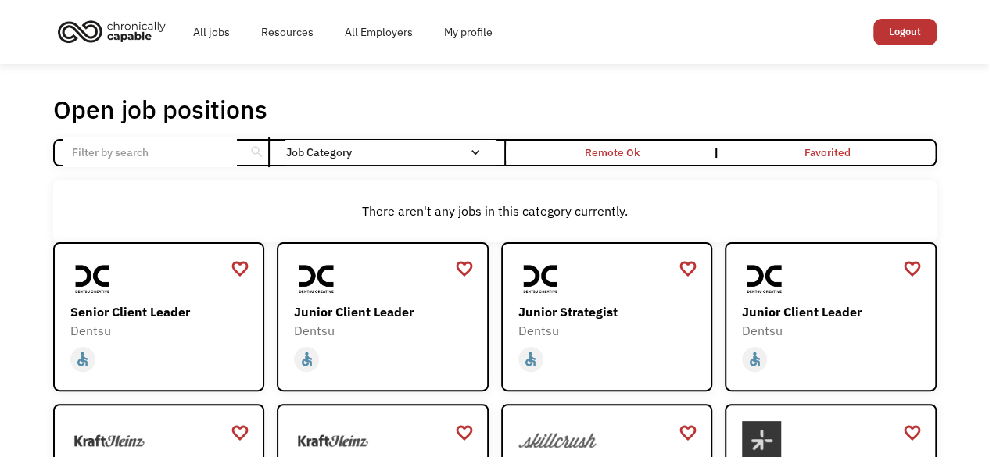
click at [124, 159] on input "Email Form" at bounding box center [150, 153] width 174 height 30
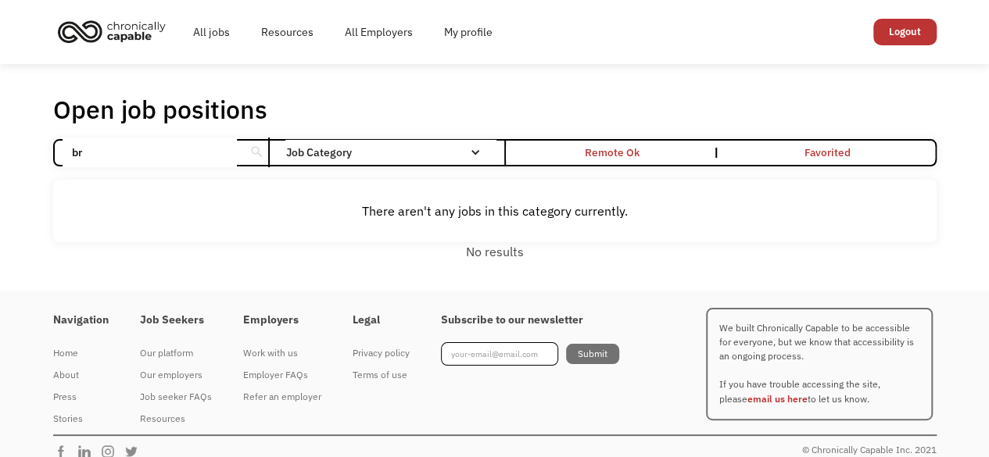
type input "b"
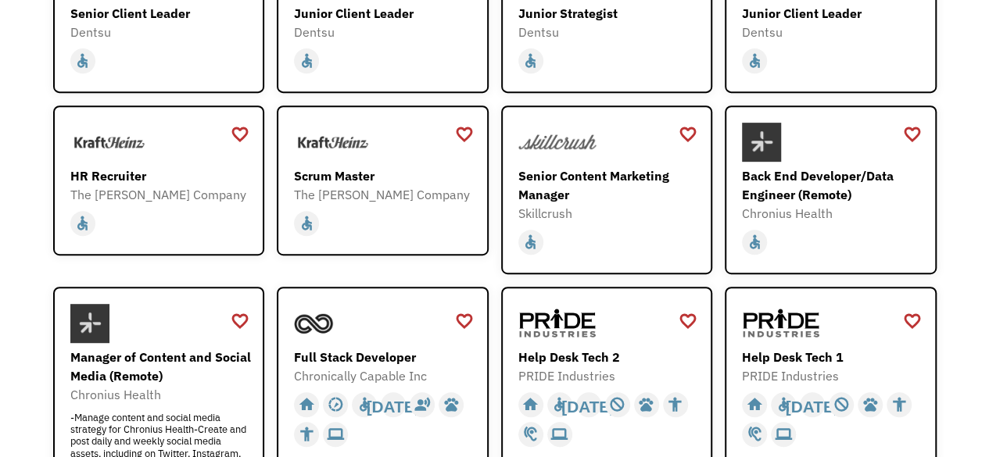
scroll to position [308, 0]
